Goal: Communication & Community: Answer question/provide support

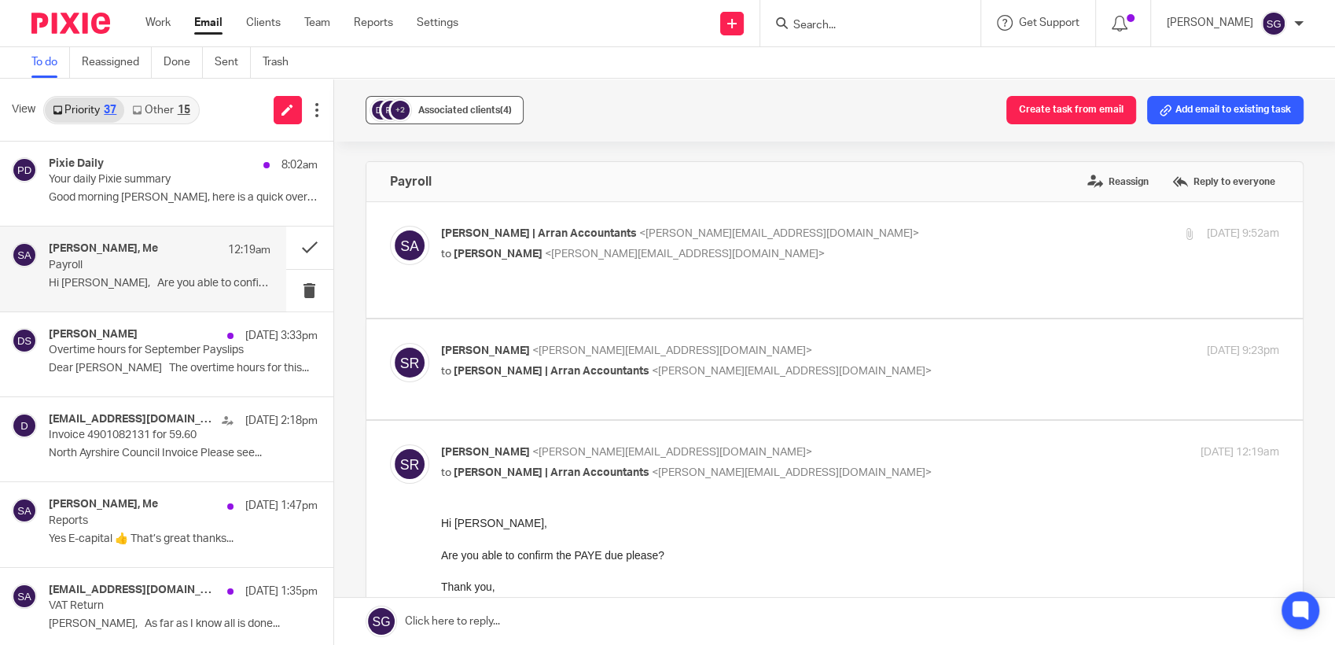
drag, startPoint x: 283, startPoint y: 117, endPoint x: 452, endPoint y: 109, distance: 169.2
click at [283, 117] on link at bounding box center [288, 110] width 28 height 28
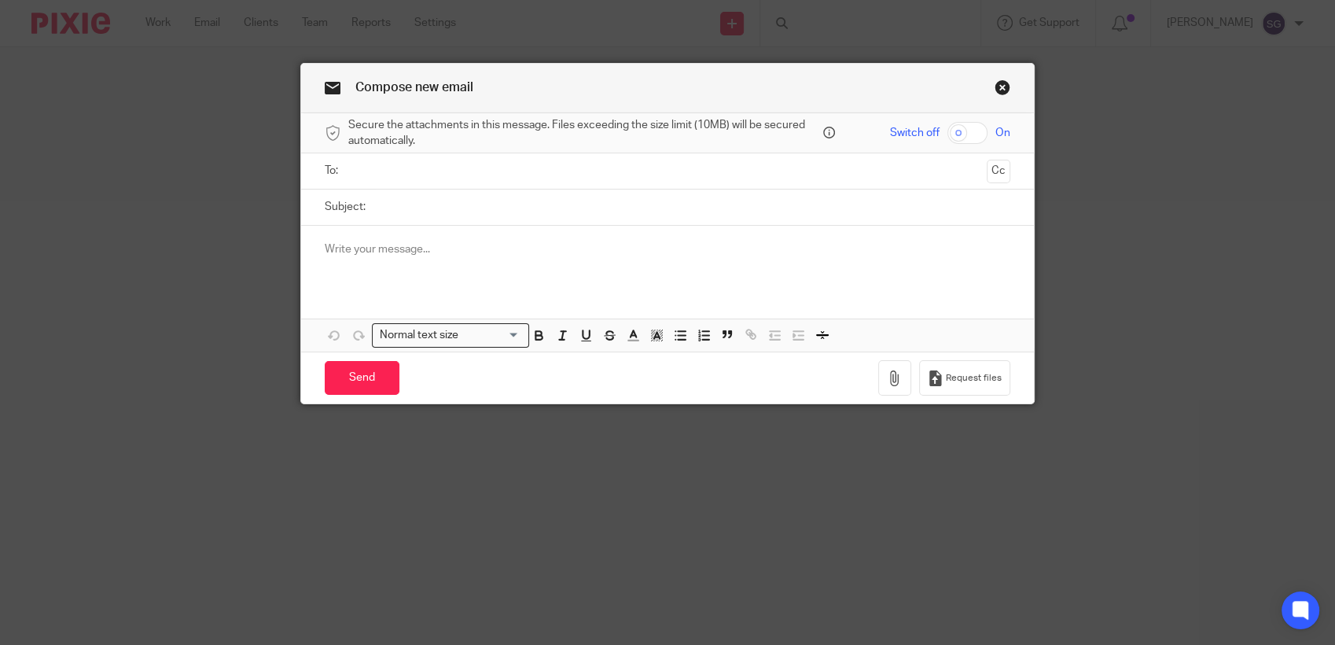
click at [369, 160] on ul at bounding box center [668, 171] width 637 height 26
click at [373, 164] on input "text" at bounding box center [667, 171] width 627 height 18
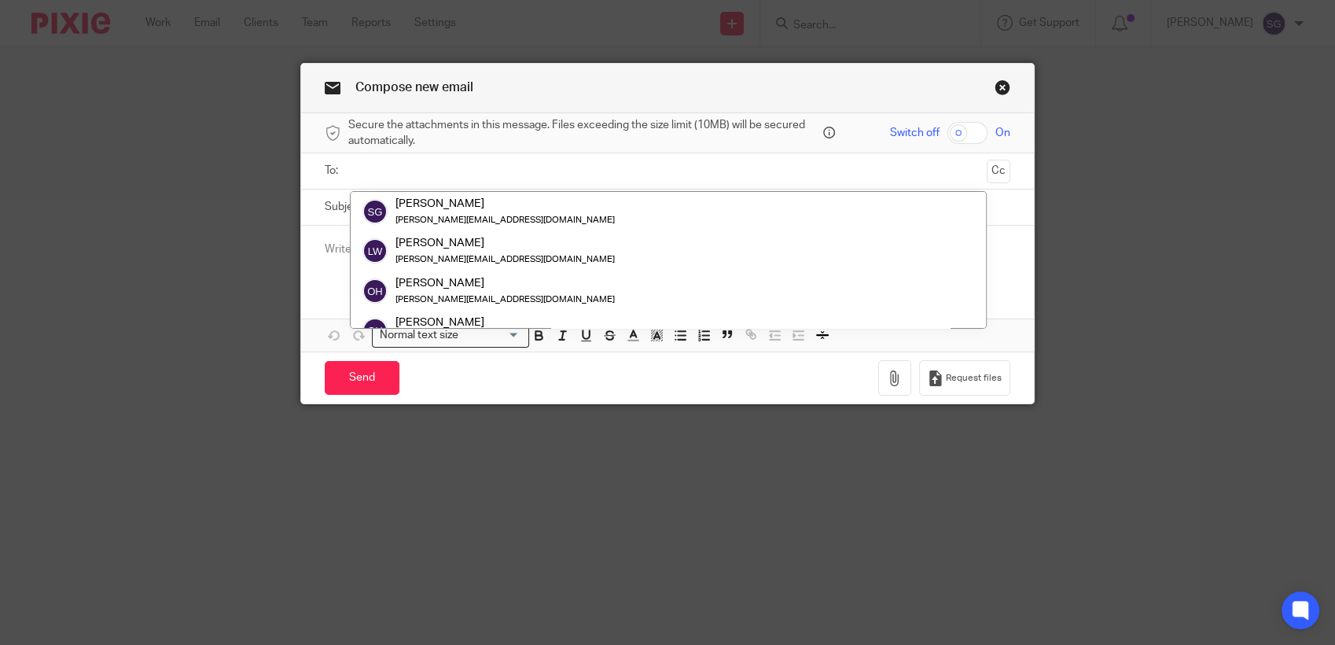
type input "a"
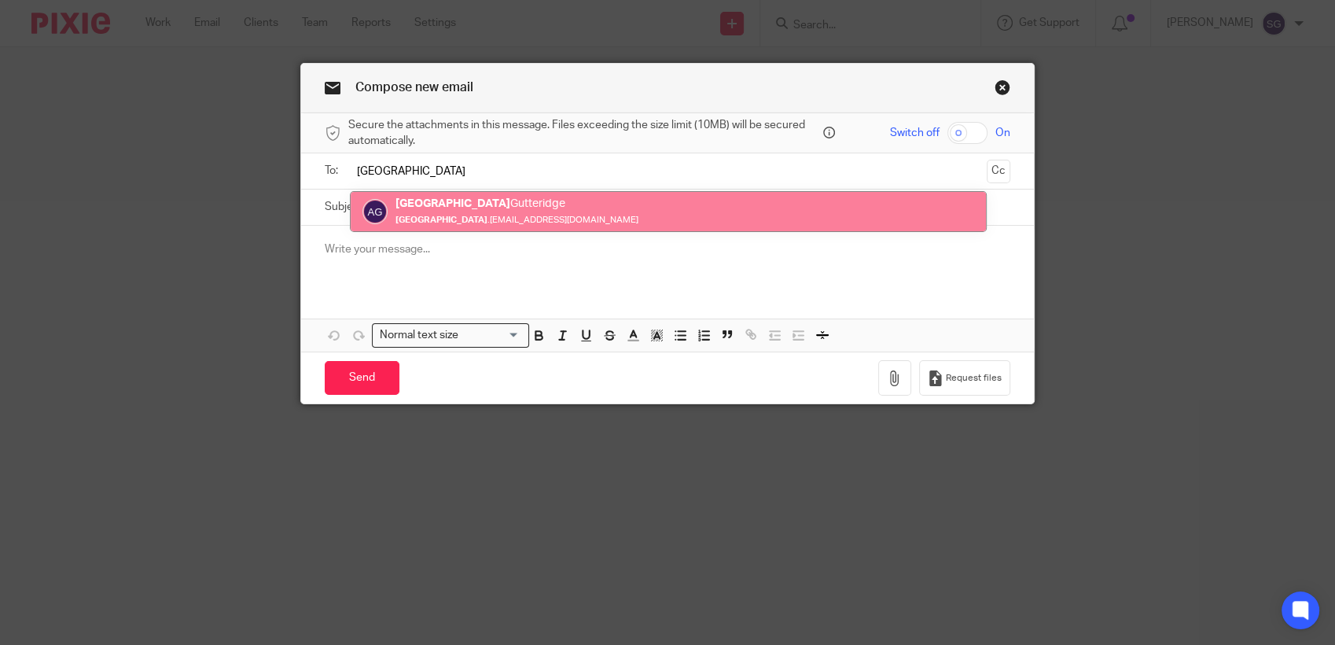
type input "Alberta"
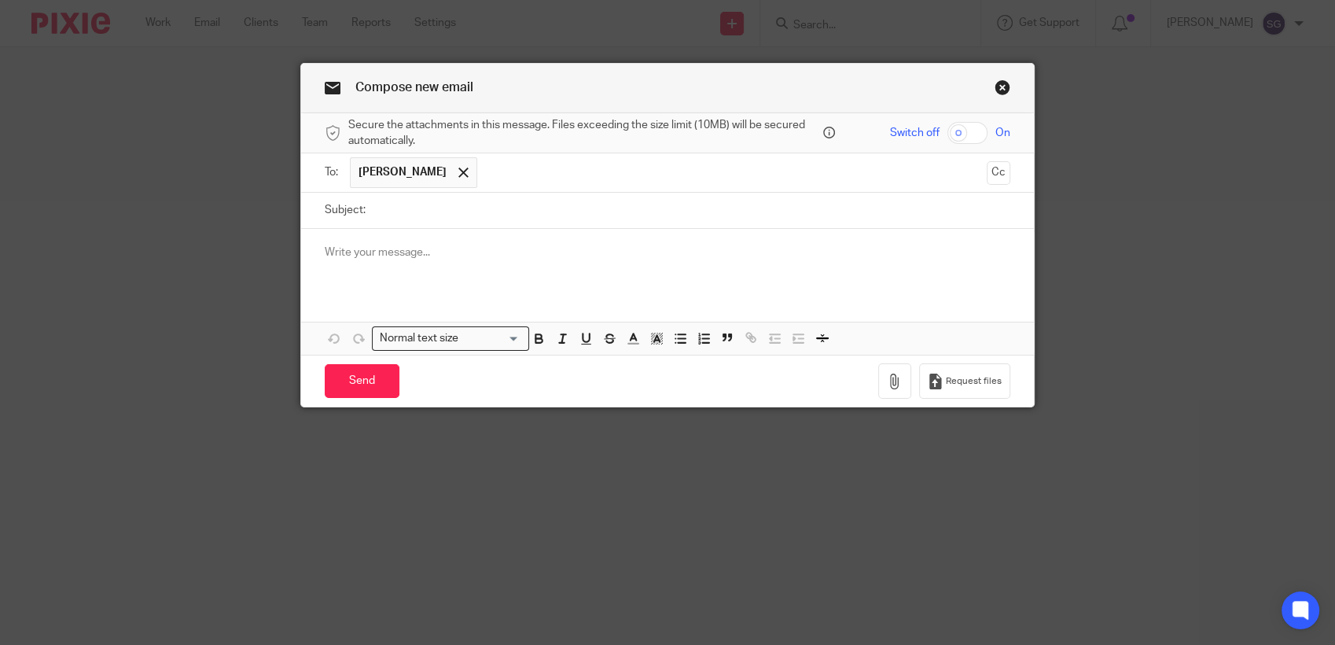
click at [481, 200] on input "Subject:" at bounding box center [691, 210] width 637 height 35
type input "Approvals"
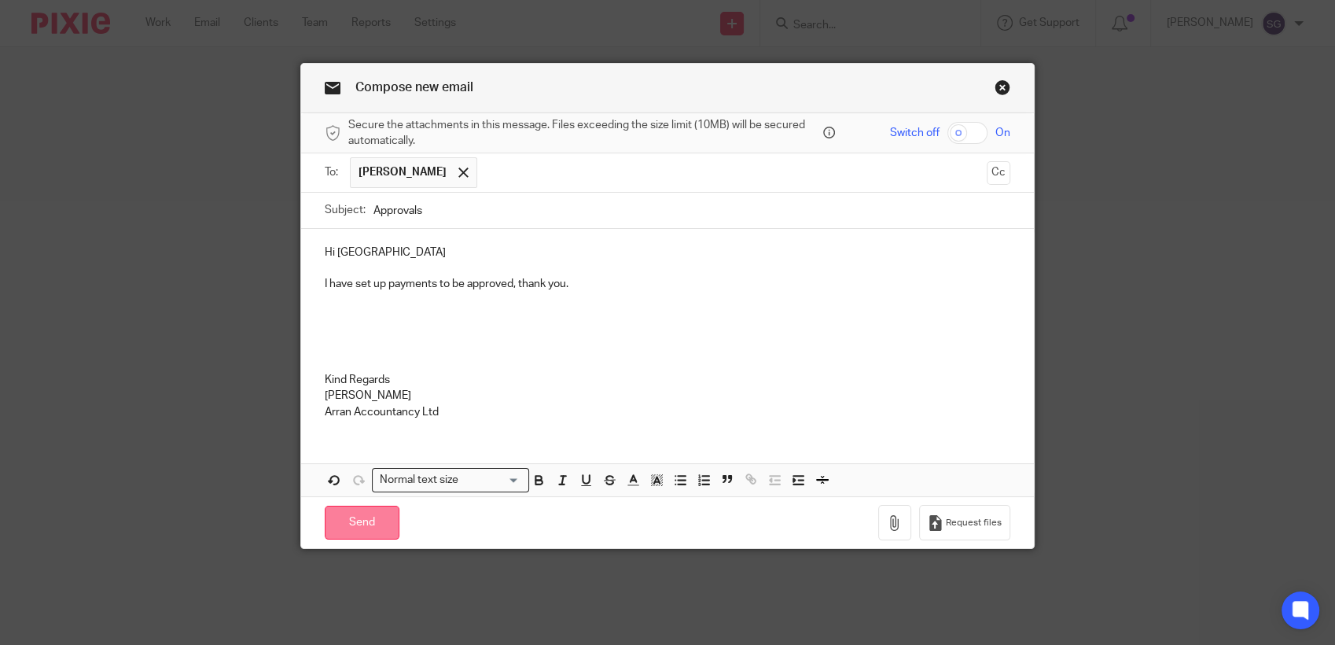
click at [360, 521] on input "Send" at bounding box center [362, 522] width 75 height 34
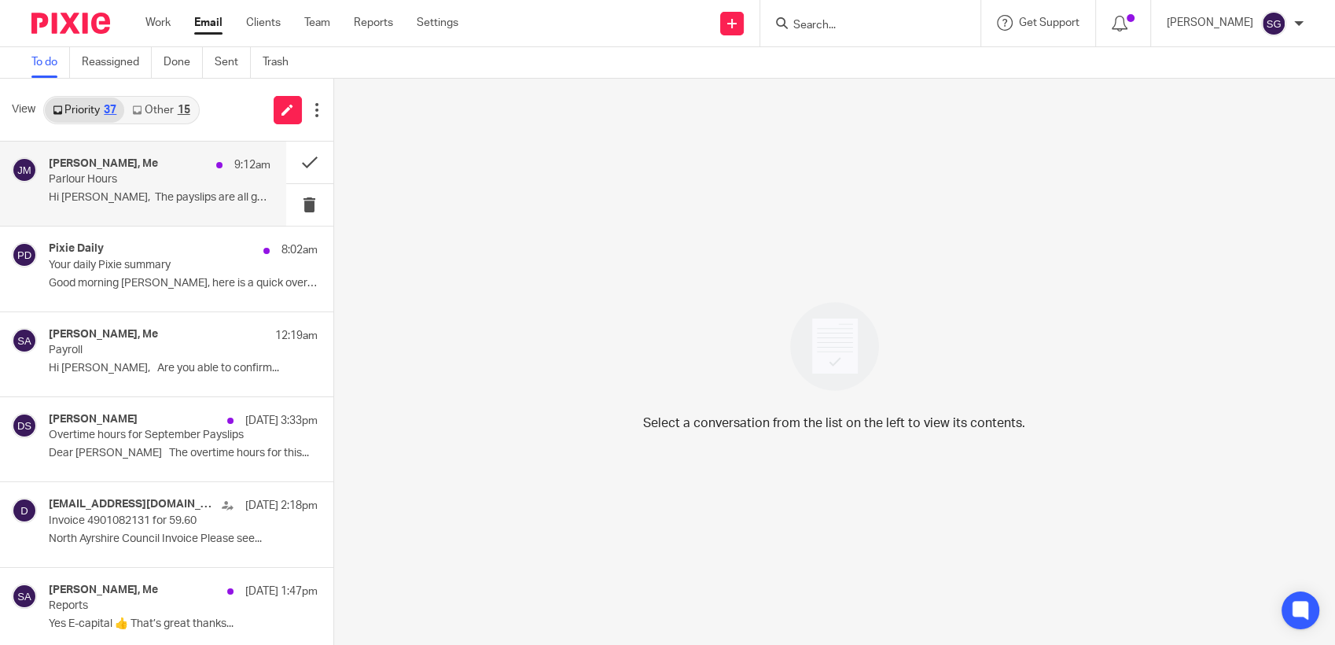
click at [135, 199] on p "Hi [PERSON_NAME], The payslips are all good,..." at bounding box center [160, 197] width 222 height 13
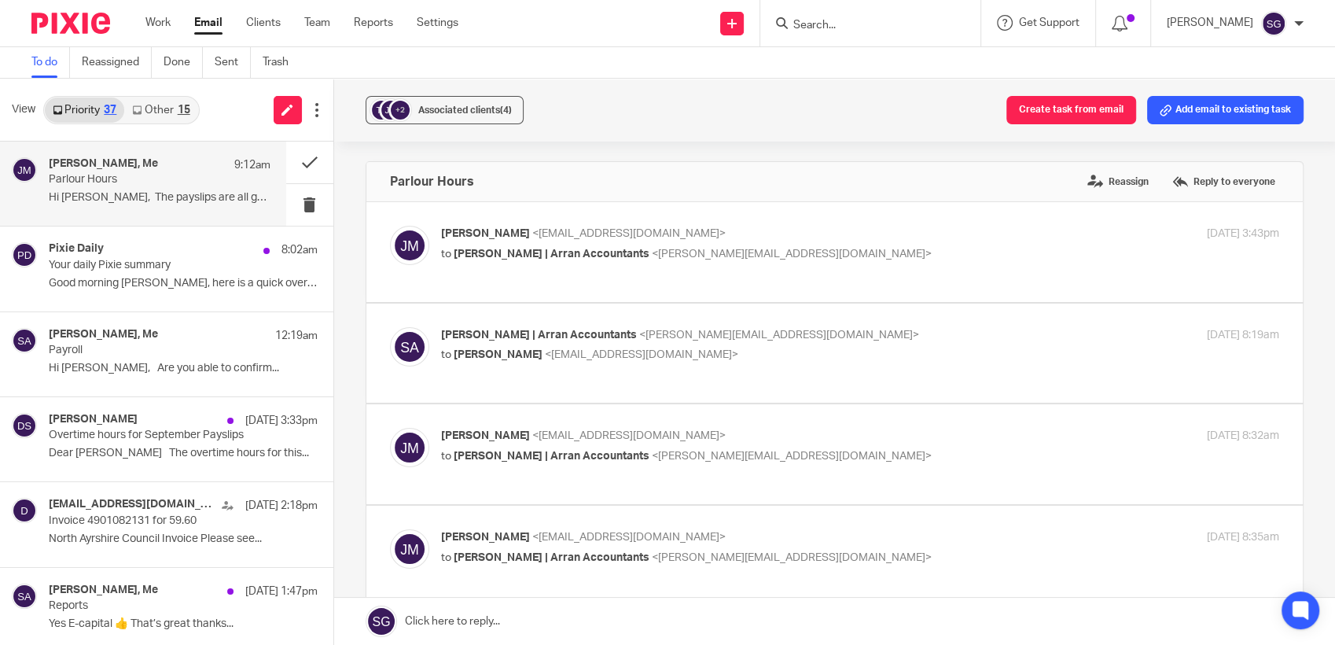
click at [1025, 237] on div "[DATE] 3:43pm" at bounding box center [1140, 234] width 280 height 17
checkbox input "true"
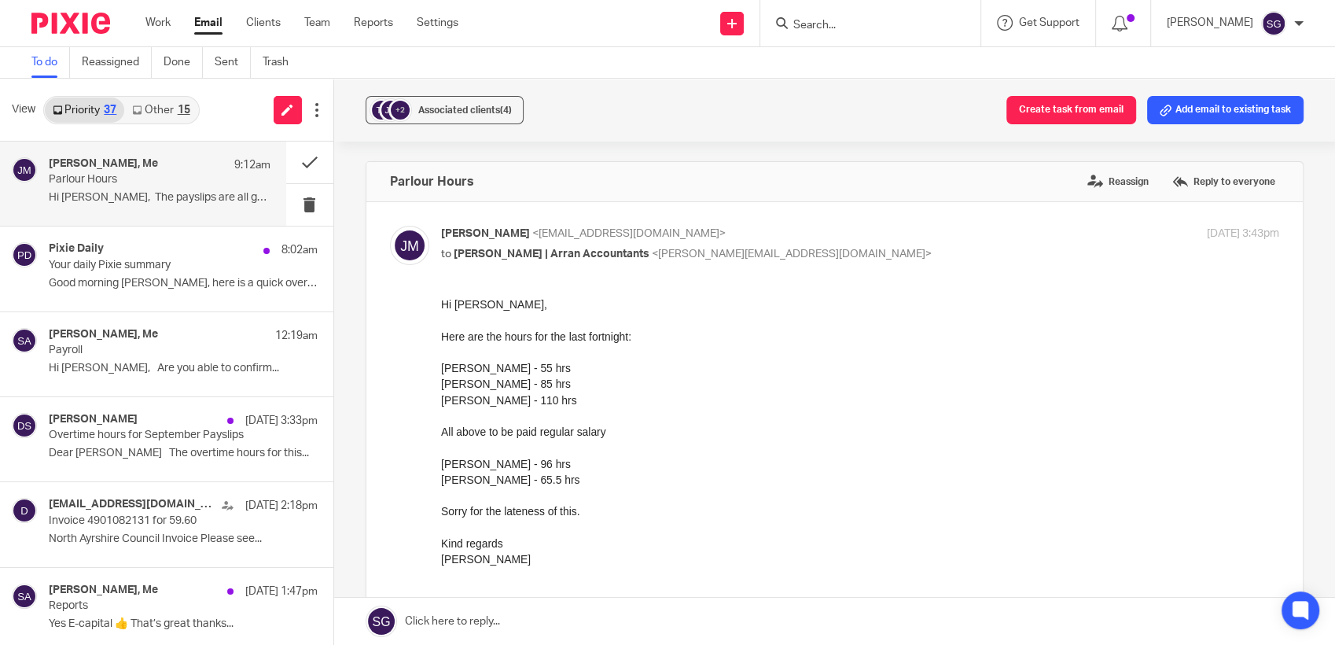
click at [200, 26] on link "Email" at bounding box center [208, 23] width 28 height 16
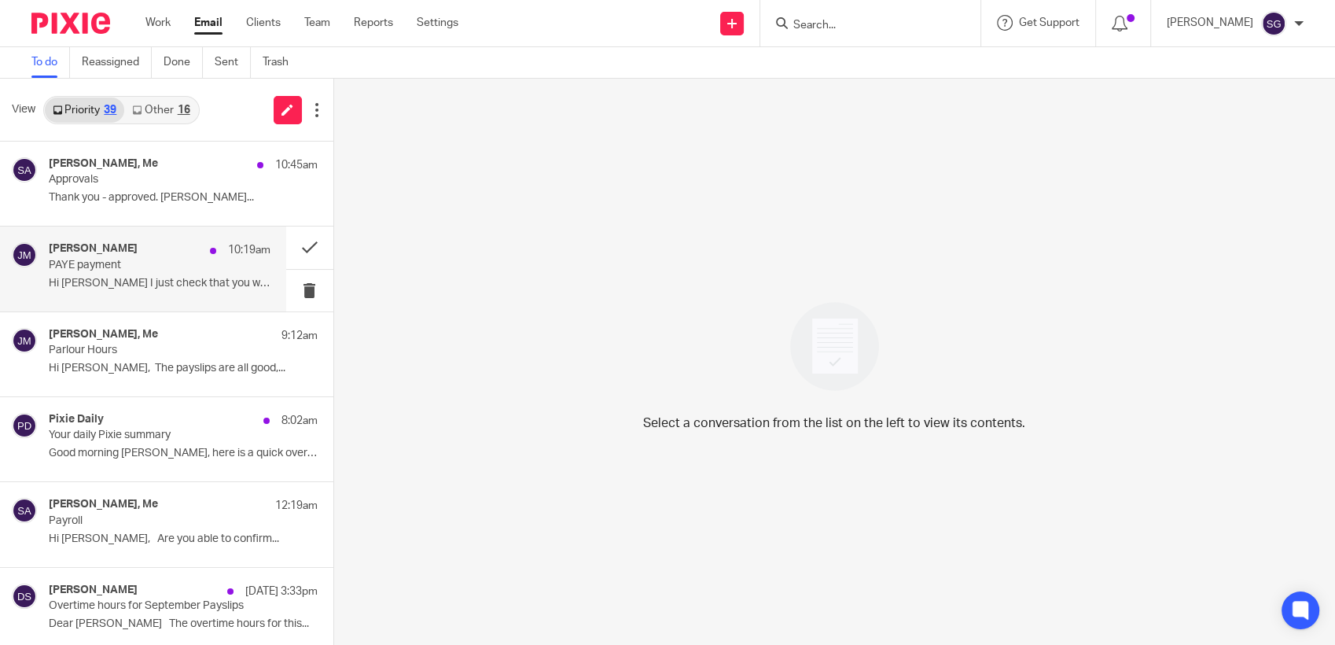
click at [127, 282] on p "Hi [PERSON_NAME] I just check that you will be..." at bounding box center [160, 283] width 222 height 13
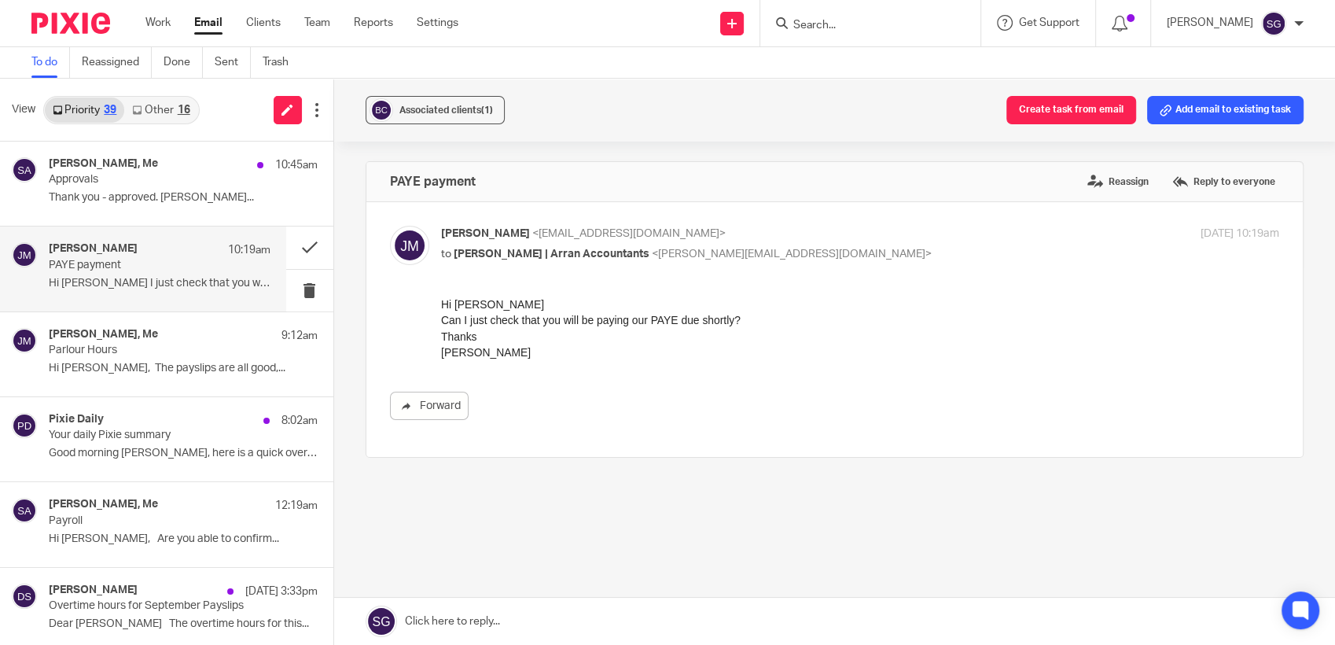
click at [597, 610] on link at bounding box center [834, 620] width 1001 height 47
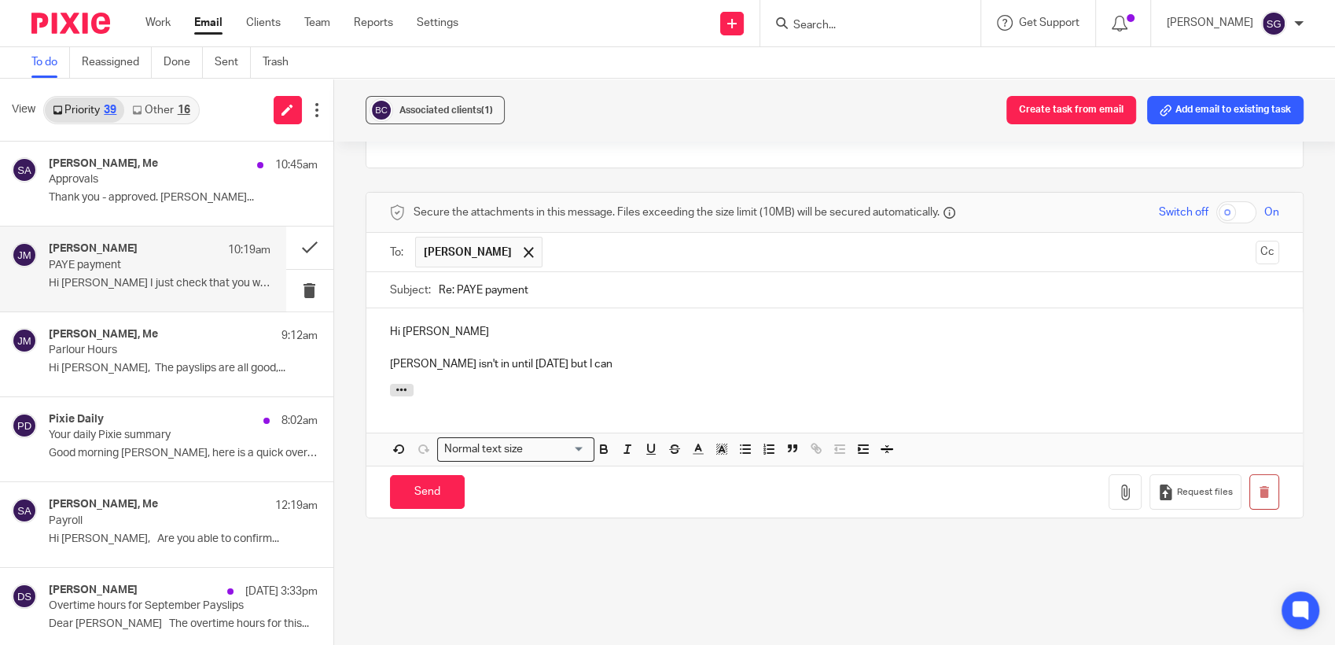
click at [635, 353] on p at bounding box center [835, 348] width 890 height 16
click at [586, 360] on p "Lorna isn't in until Monday but I can" at bounding box center [835, 364] width 890 height 16
click at [178, 57] on link "Done" at bounding box center [183, 62] width 39 height 31
click at [718, 364] on p "Lorna isn't in until Monday but I can pay this then. Liz has" at bounding box center [835, 364] width 890 height 16
click at [722, 384] on div at bounding box center [834, 392] width 937 height 17
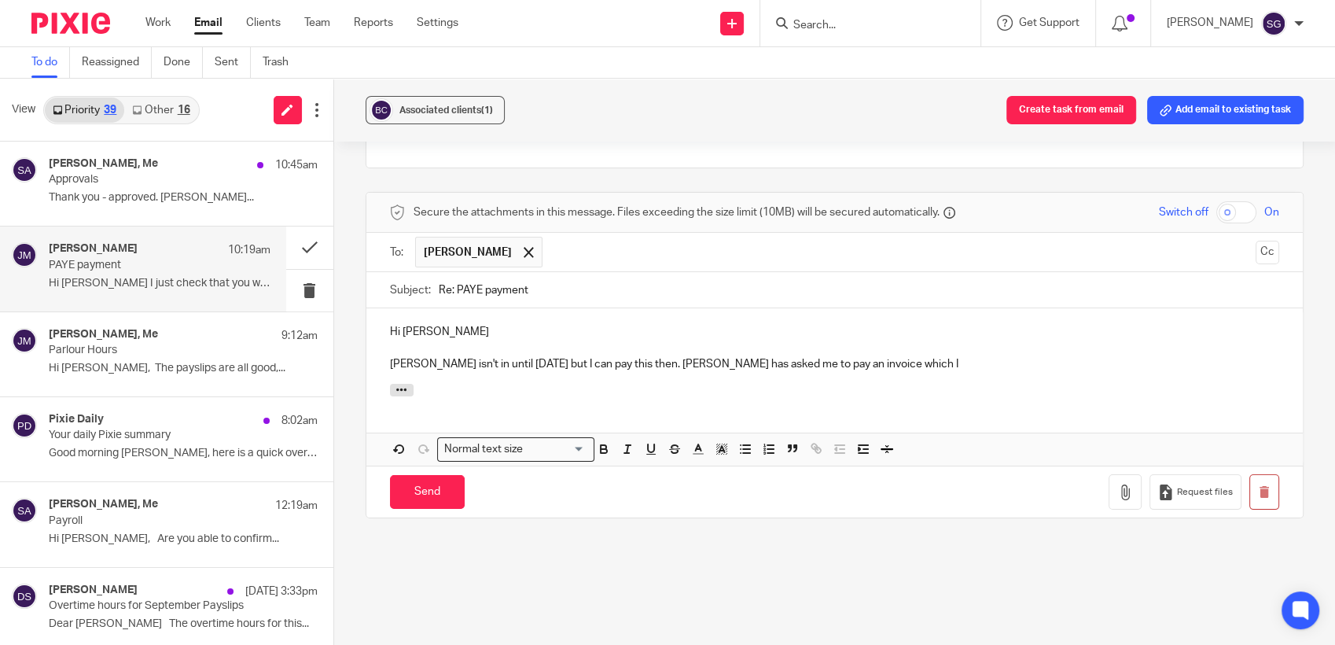
click at [843, 361] on p "Lorna isn't in until Monday but I can pay this then. Liz has asked me to pay an…" at bounding box center [835, 364] width 890 height 16
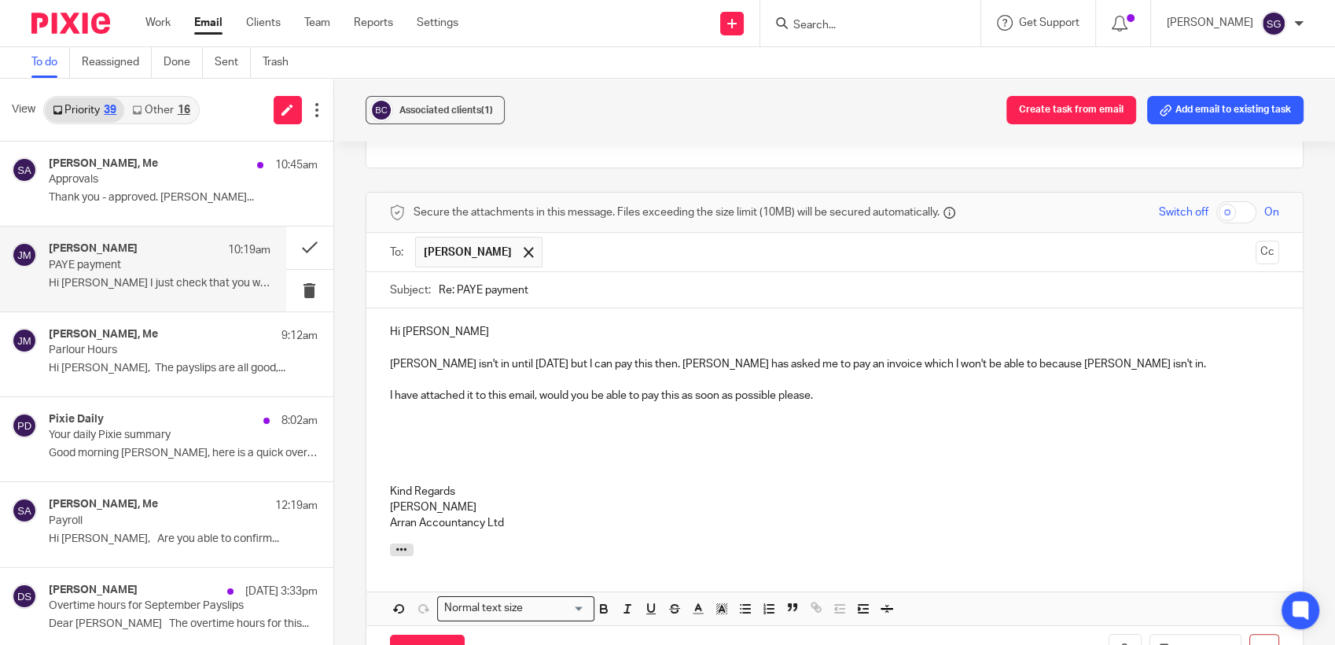
click at [887, 406] on p at bounding box center [835, 412] width 890 height 16
click at [676, 459] on div "Hi John Lorna isn't in until Monday but I can pay this then. Liz has asked me t…" at bounding box center [834, 425] width 937 height 234
click at [830, 395] on p "I have attached it to this email, would you be able to pay this as soon as poss…" at bounding box center [835, 396] width 890 height 16
click at [863, 495] on p "Kind Regards" at bounding box center [835, 491] width 890 height 16
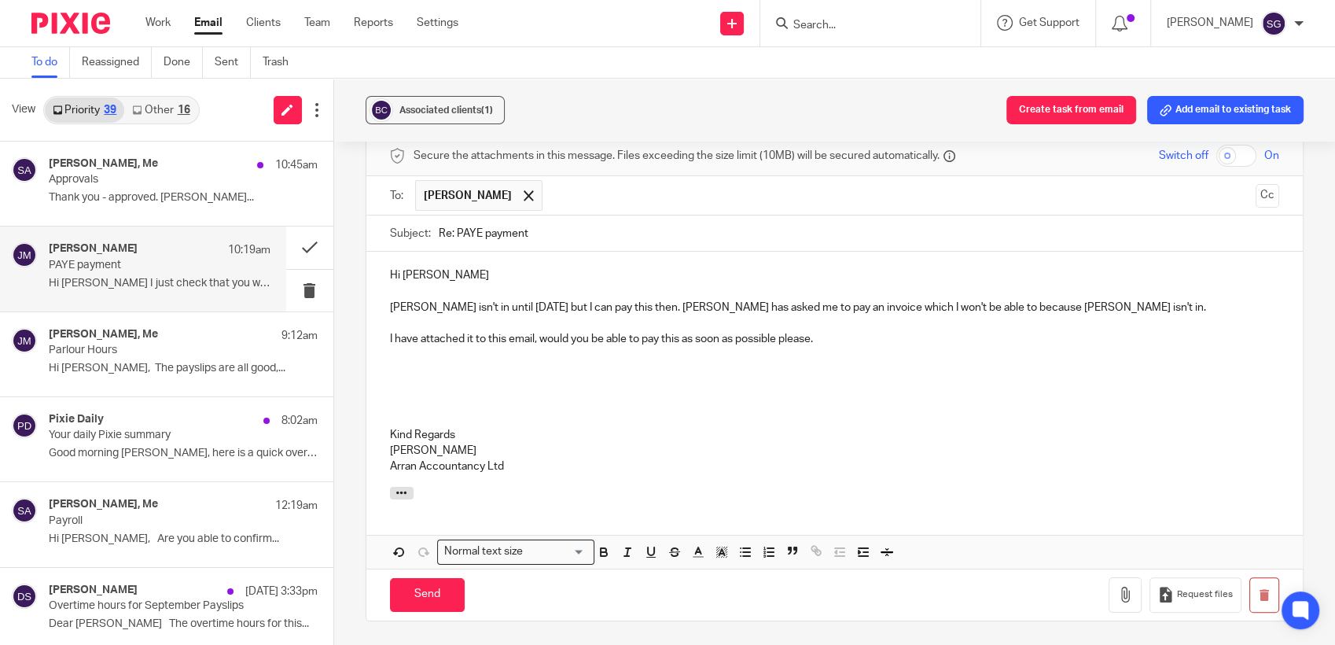
scroll to position [377, 0]
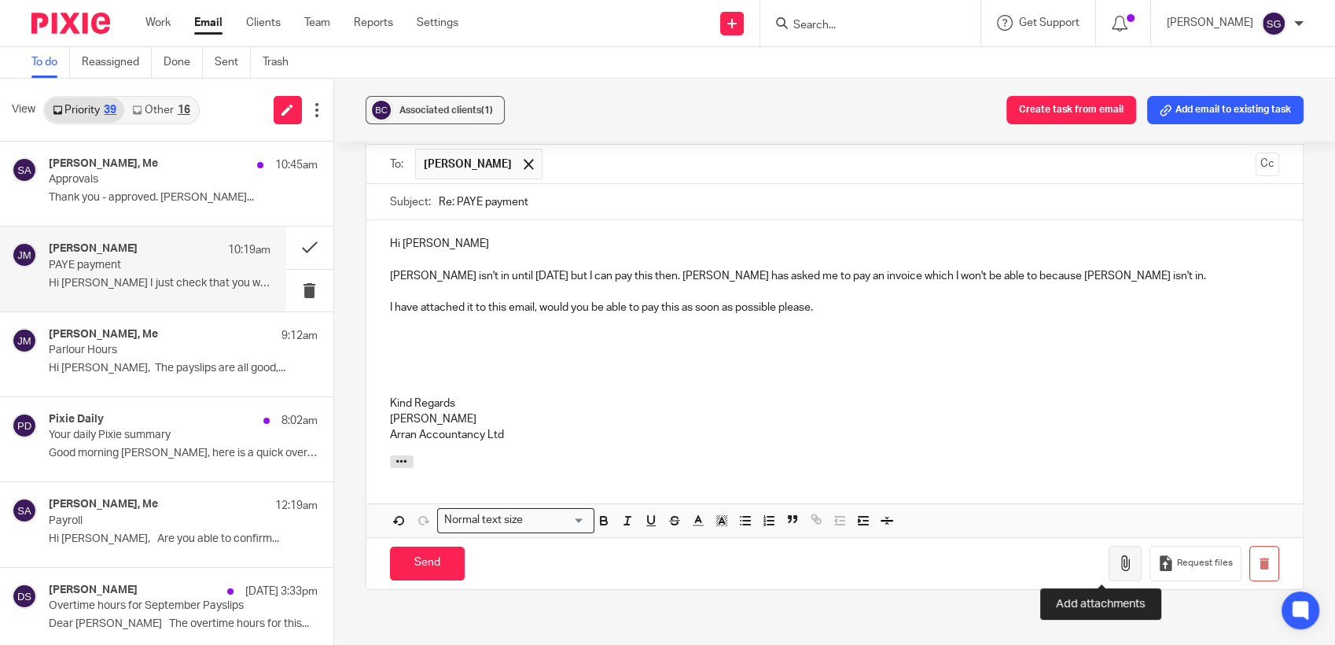
click at [1108, 567] on button "button" at bounding box center [1124, 563] width 33 height 35
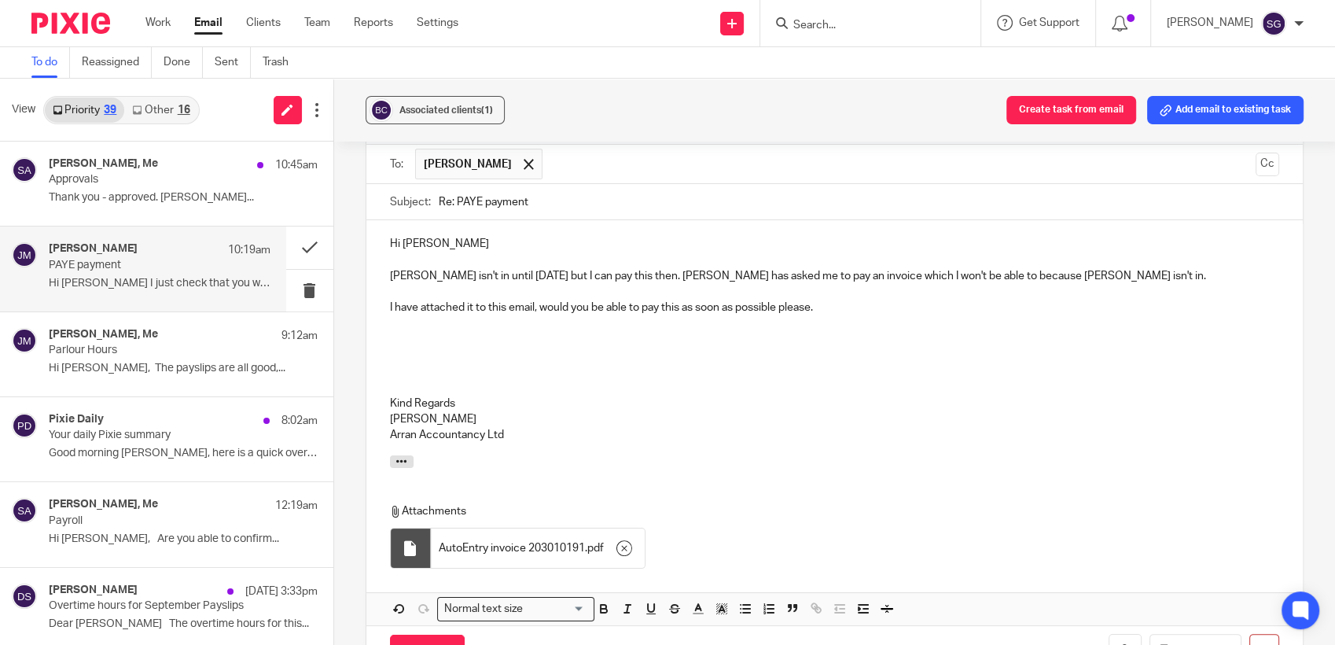
click at [968, 530] on div "Attachments AutoEntry invoice 203010191 . pdf" at bounding box center [819, 539] width 858 height 72
click at [863, 313] on p "I have attached it to this email, would you be able to pay this as soon as poss…" at bounding box center [835, 307] width 890 height 16
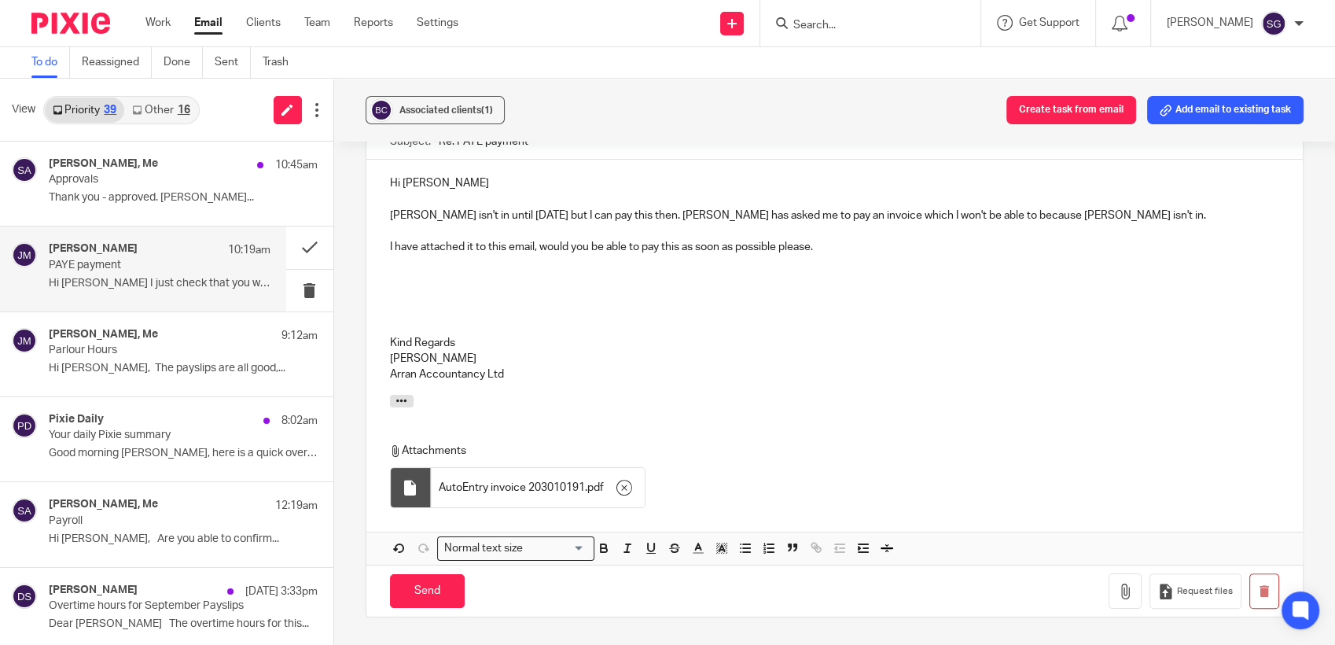
scroll to position [465, 0]
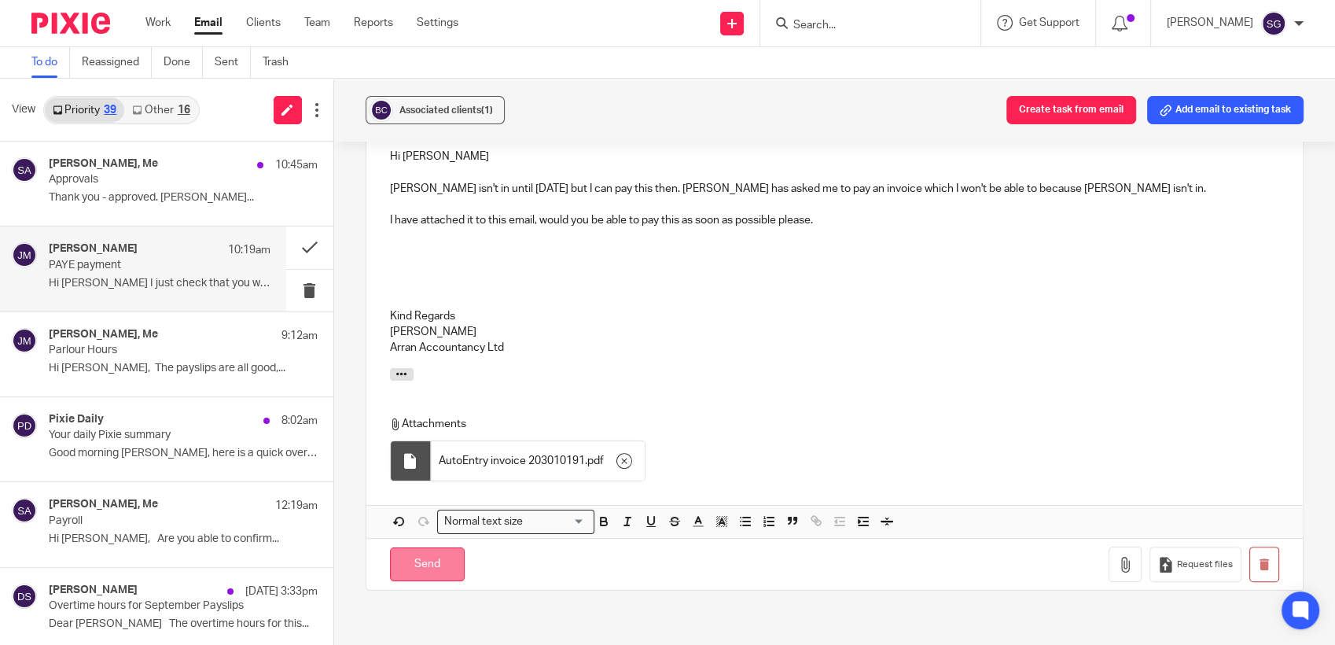
click at [430, 564] on input "Send" at bounding box center [427, 564] width 75 height 34
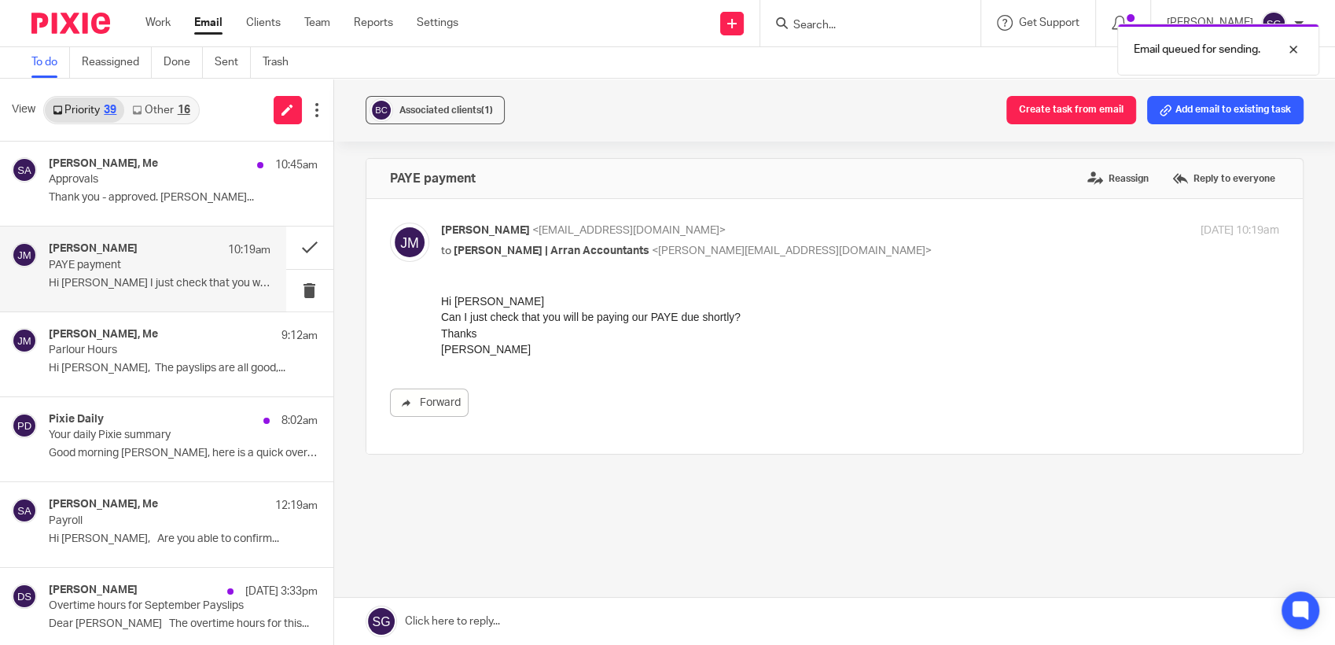
scroll to position [0, 0]
click at [164, 114] on link "Other 16" at bounding box center [160, 109] width 73 height 25
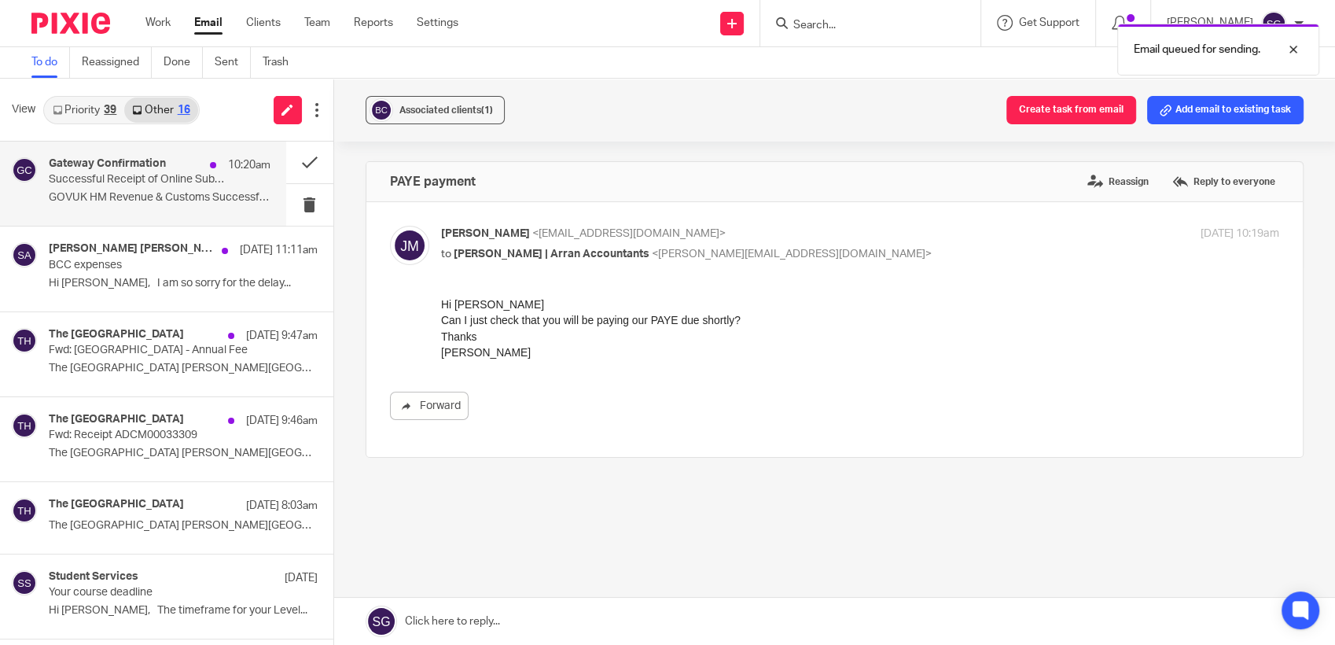
click at [158, 165] on h4 "Gateway Confirmation" at bounding box center [107, 163] width 117 height 13
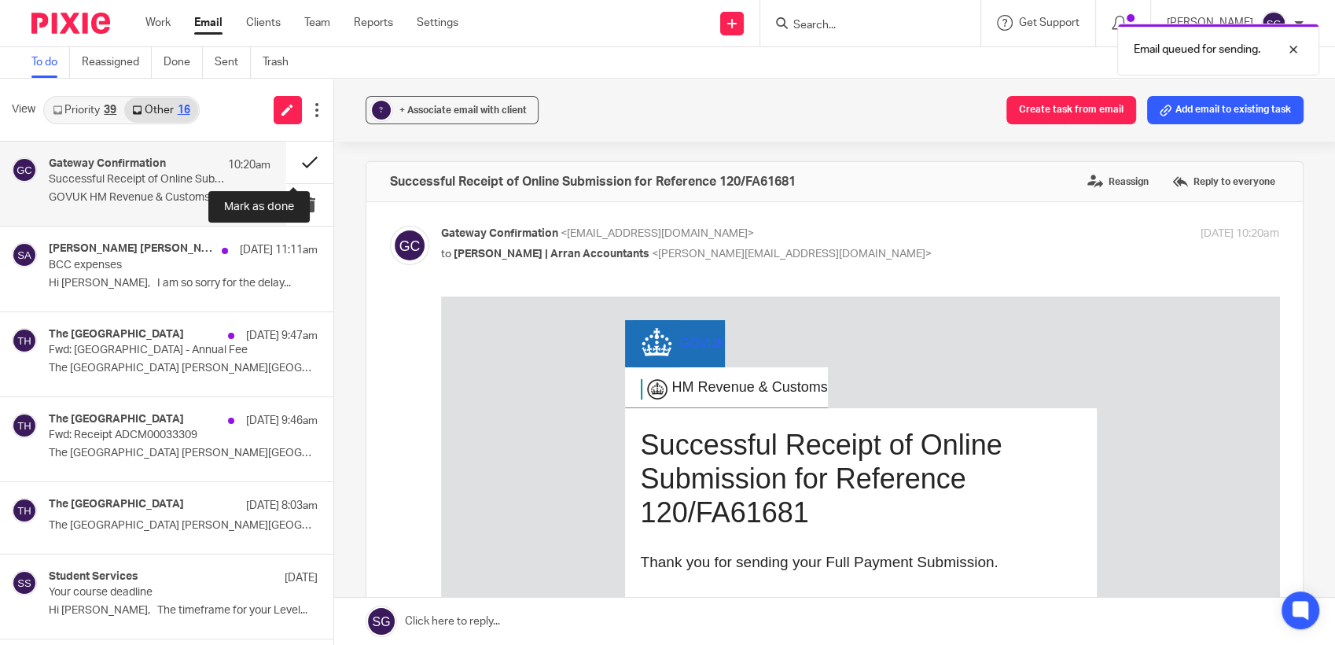
click at [295, 153] on button at bounding box center [309, 162] width 47 height 42
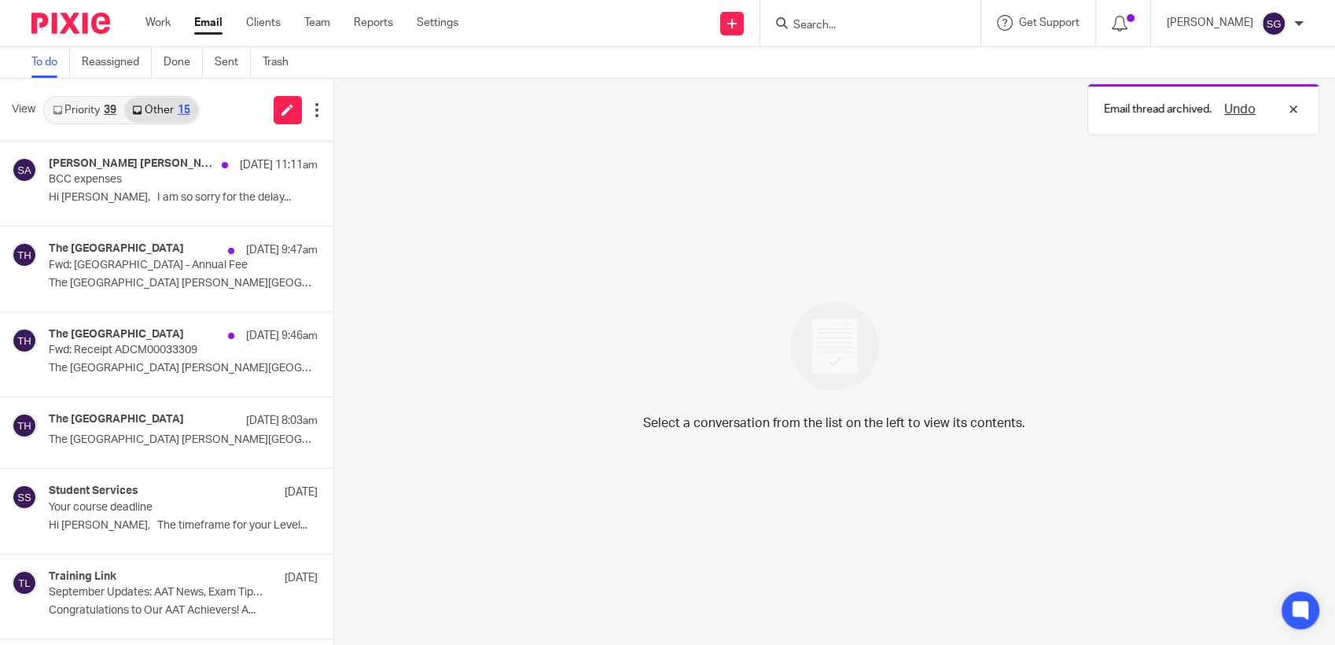
click at [79, 101] on link "Priority 39" at bounding box center [84, 109] width 79 height 25
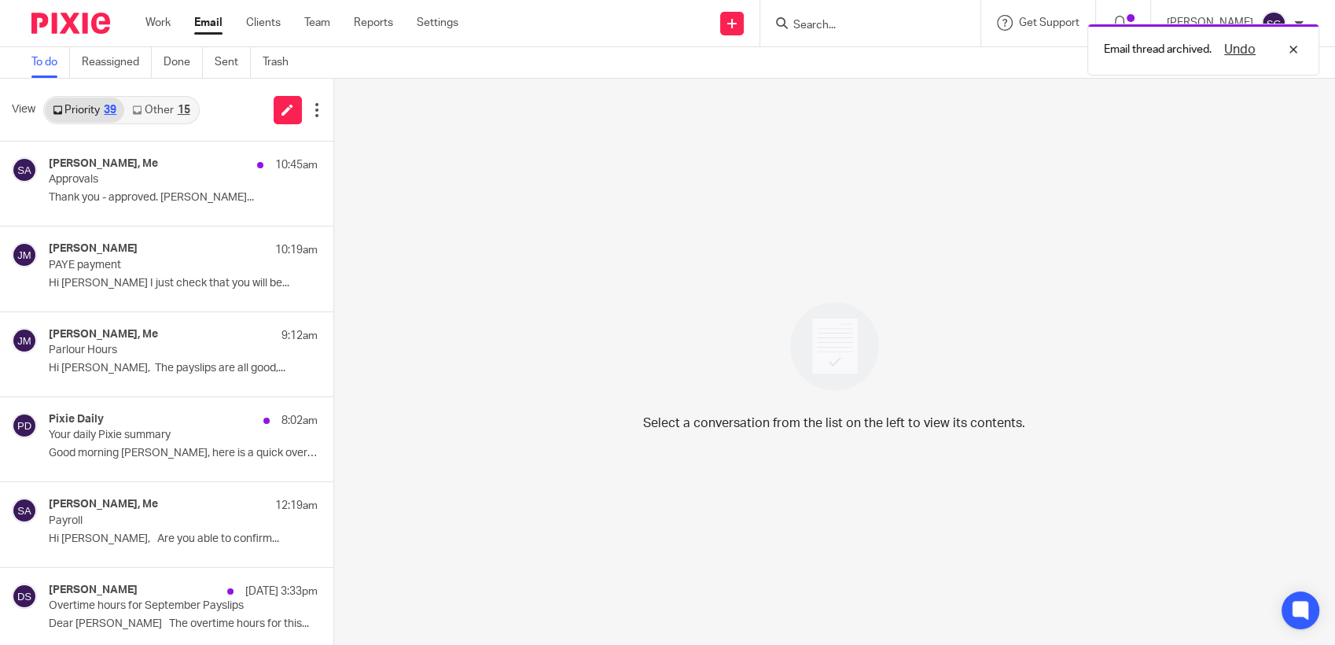
drag, startPoint x: 657, startPoint y: 18, endPoint x: 683, endPoint y: 6, distance: 28.5
click at [657, 19] on div "Send new email Create task Add client Request signature Get Support Contact Sup…" at bounding box center [908, 23] width 853 height 46
drag, startPoint x: 204, startPoint y: 24, endPoint x: 247, endPoint y: 13, distance: 44.1
click at [204, 24] on link "Email" at bounding box center [208, 23] width 28 height 16
click at [163, 109] on link "Other 15" at bounding box center [160, 109] width 73 height 25
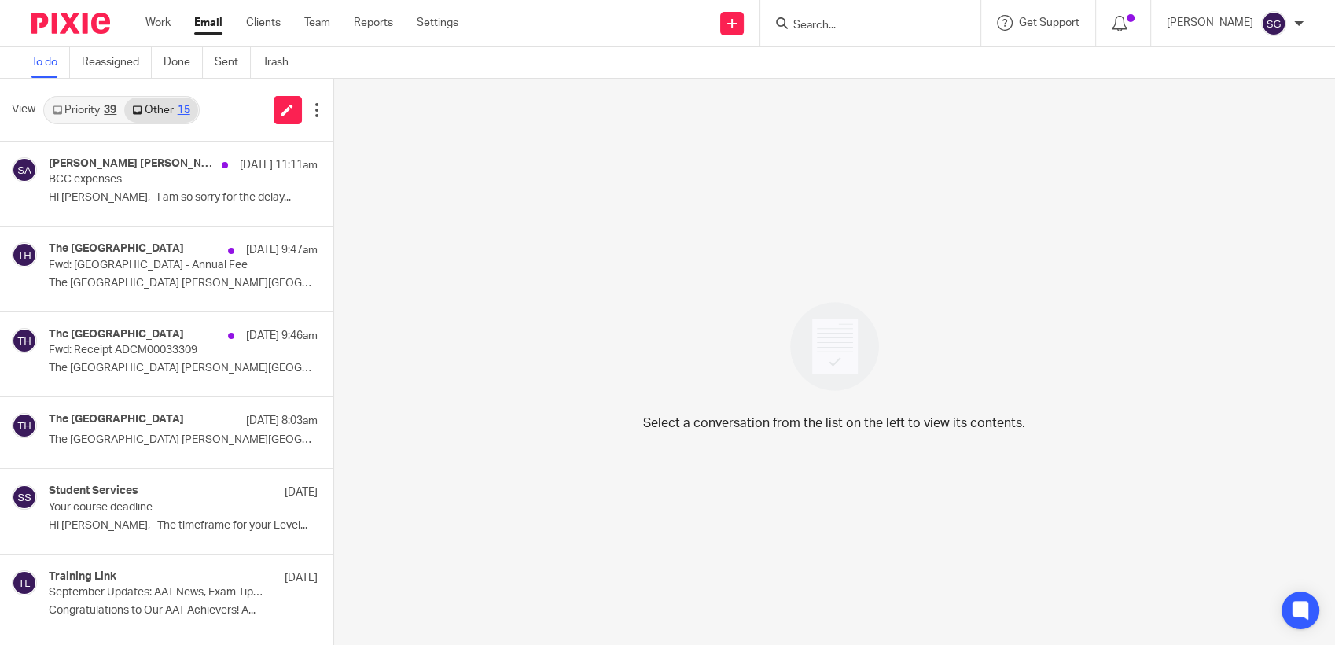
click at [73, 110] on link "Priority 39" at bounding box center [84, 109] width 79 height 25
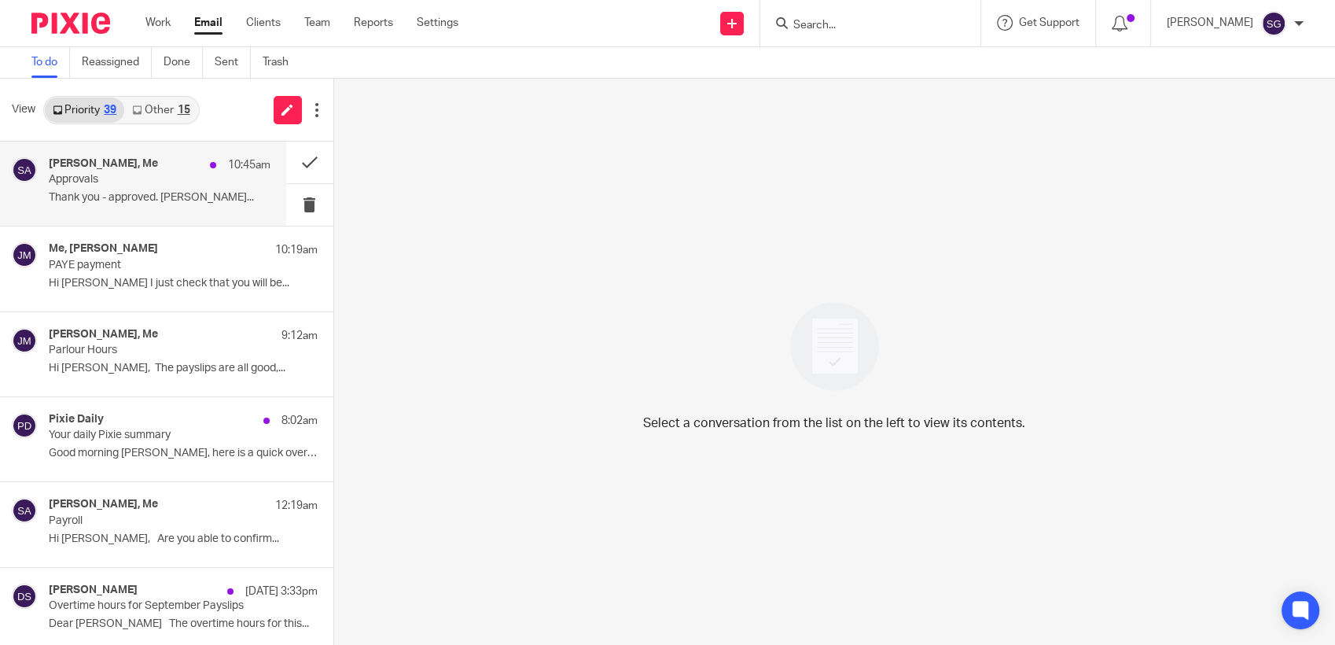
click at [136, 186] on p "Approvals" at bounding box center [137, 179] width 177 height 13
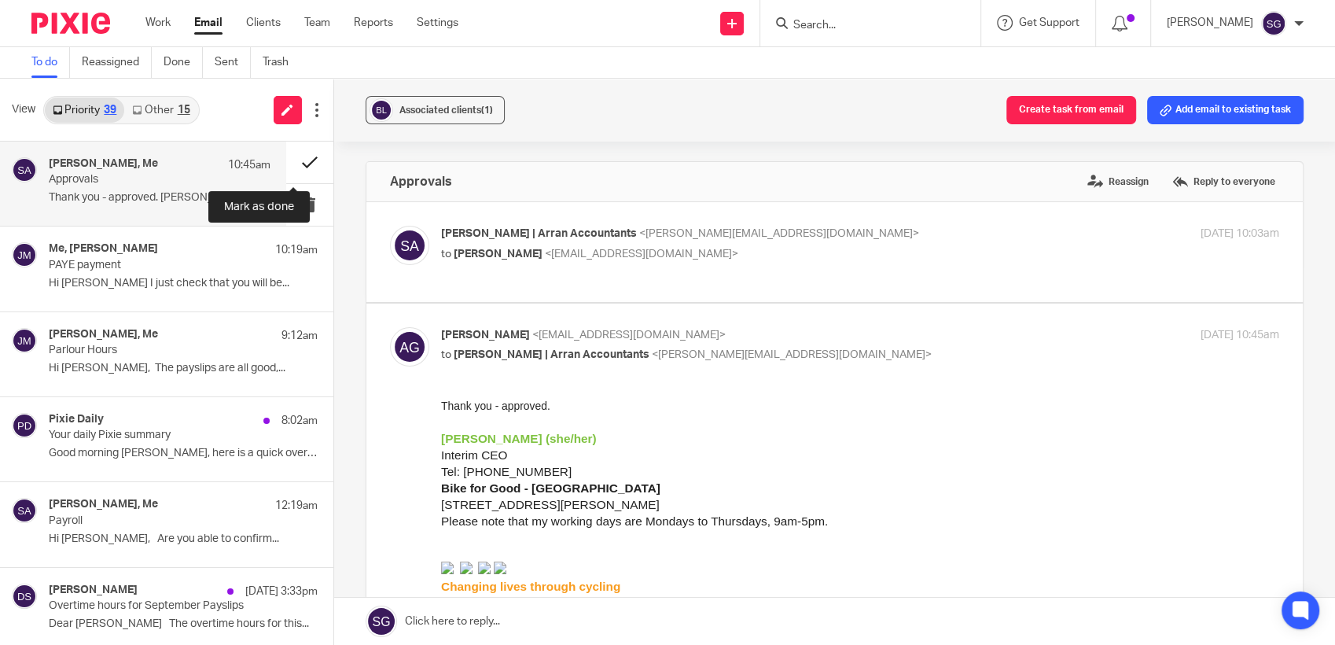
click at [295, 159] on button at bounding box center [309, 162] width 47 height 42
